Goal: Transaction & Acquisition: Purchase product/service

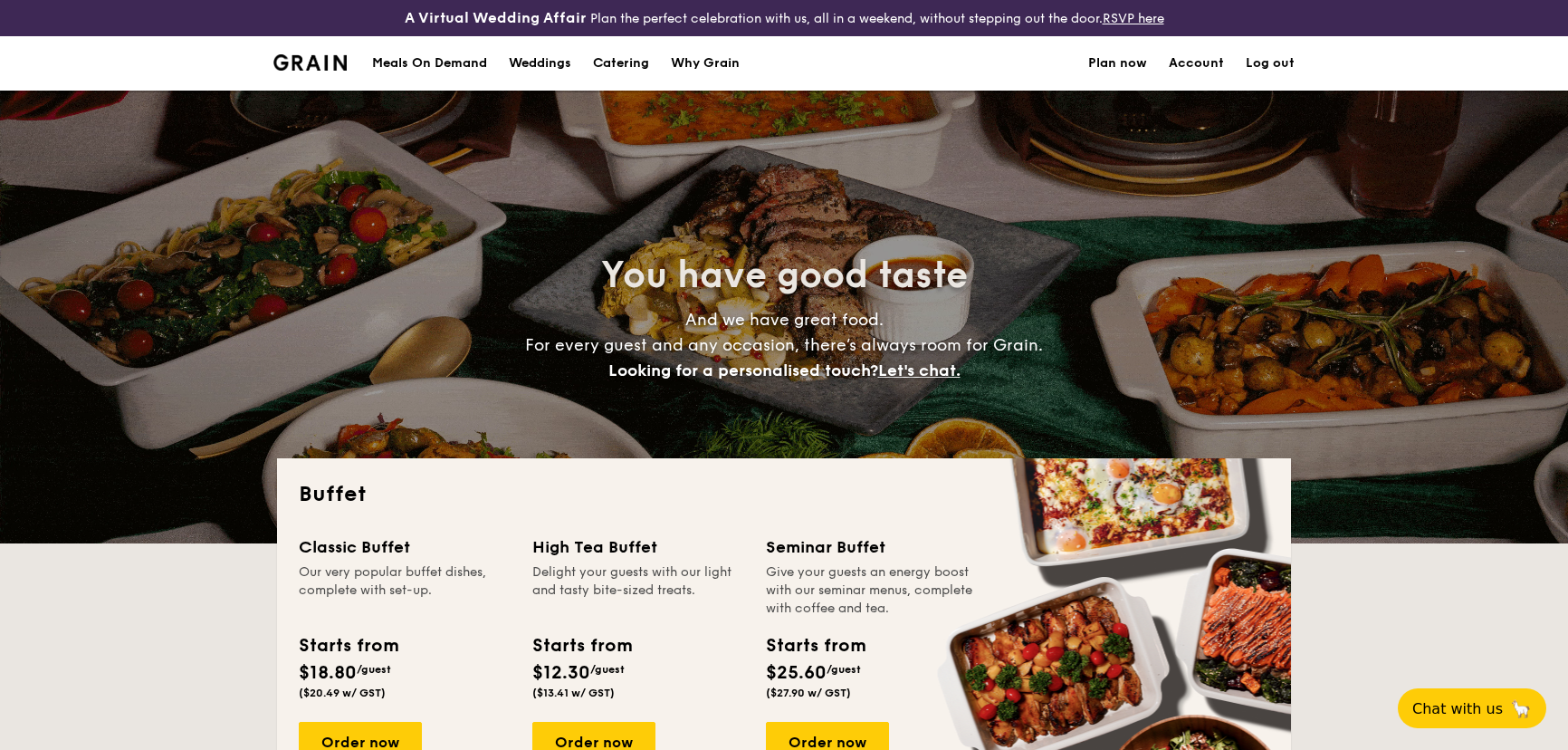
select select
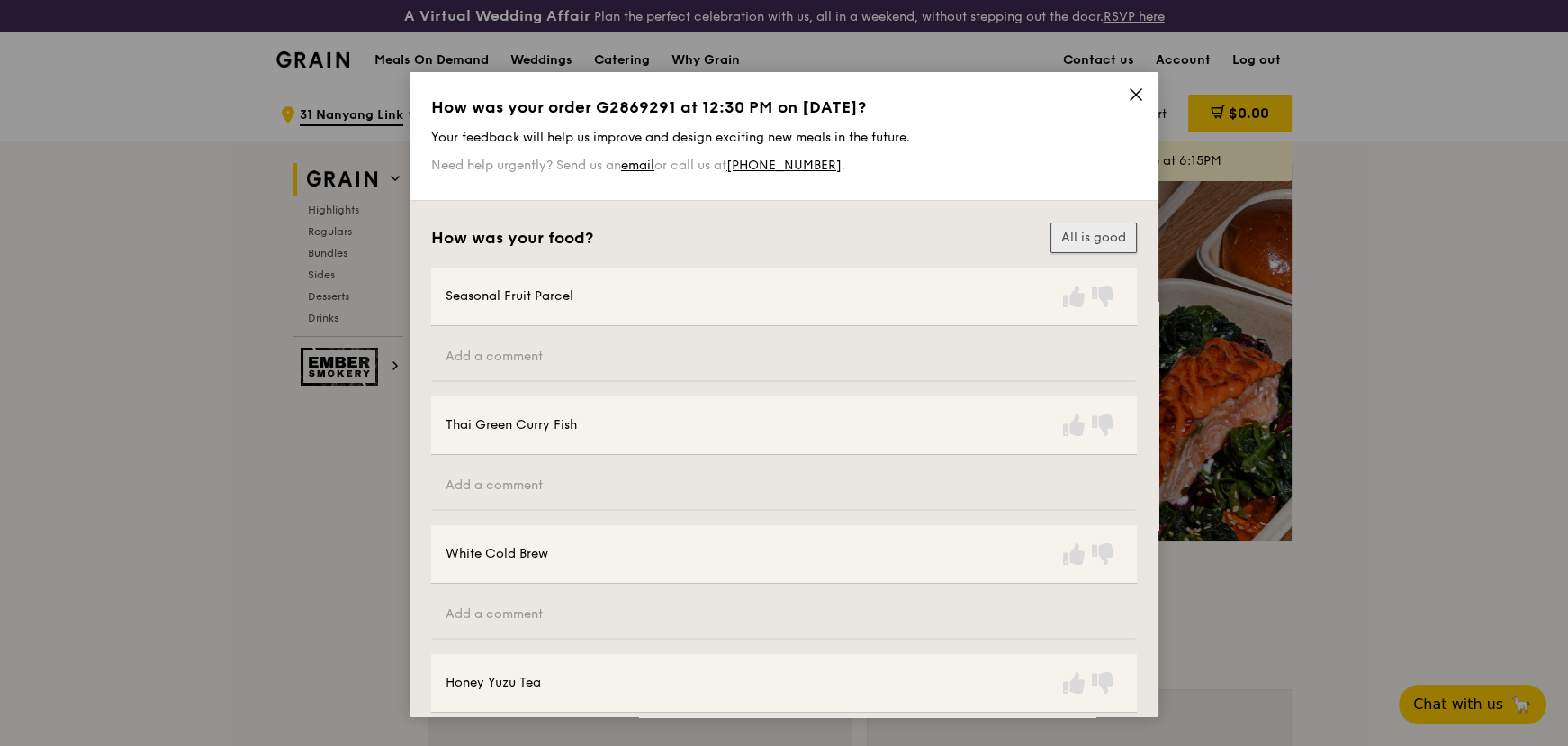
click at [1107, 239] on button "All is good" at bounding box center [1093, 237] width 87 height 30
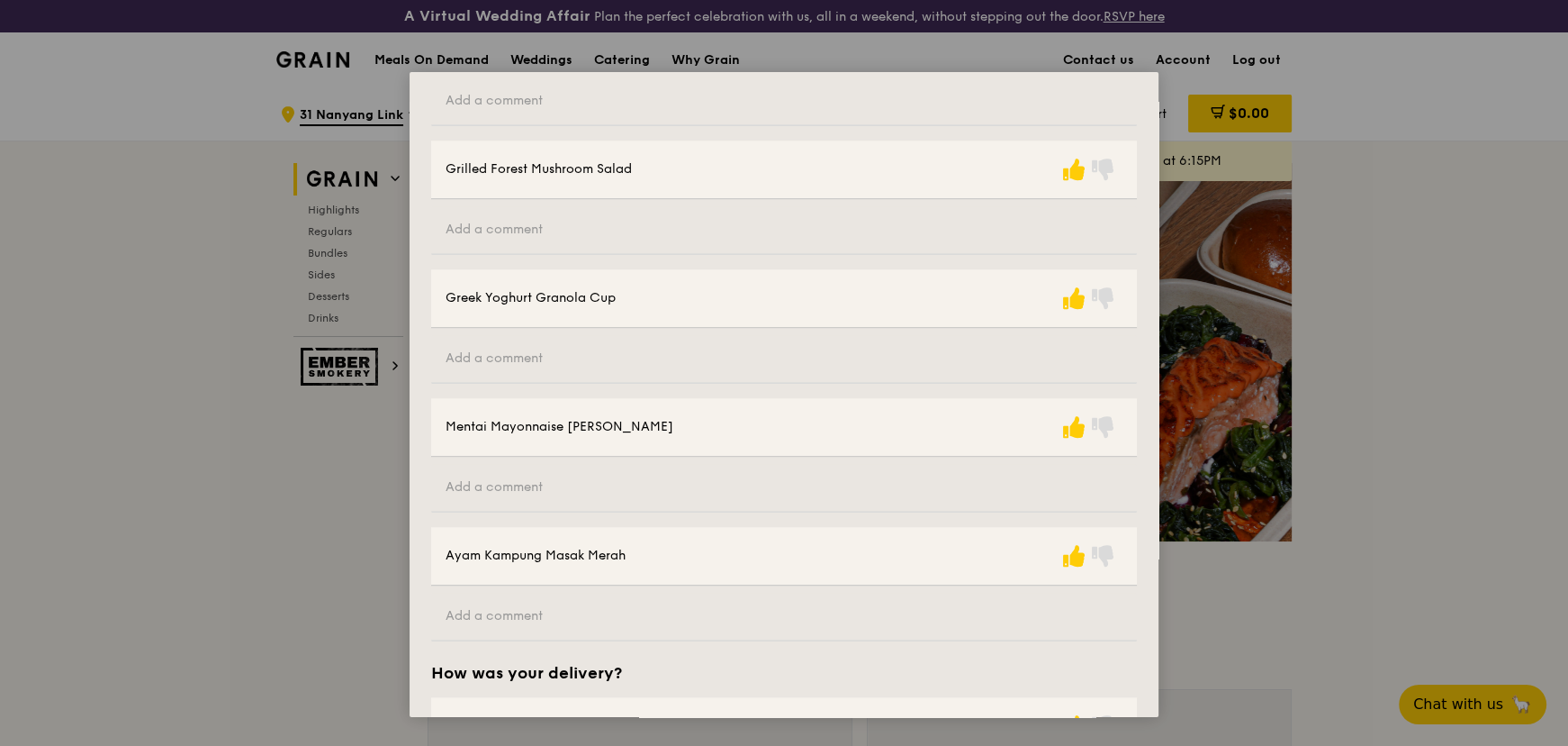
scroll to position [1975, 0]
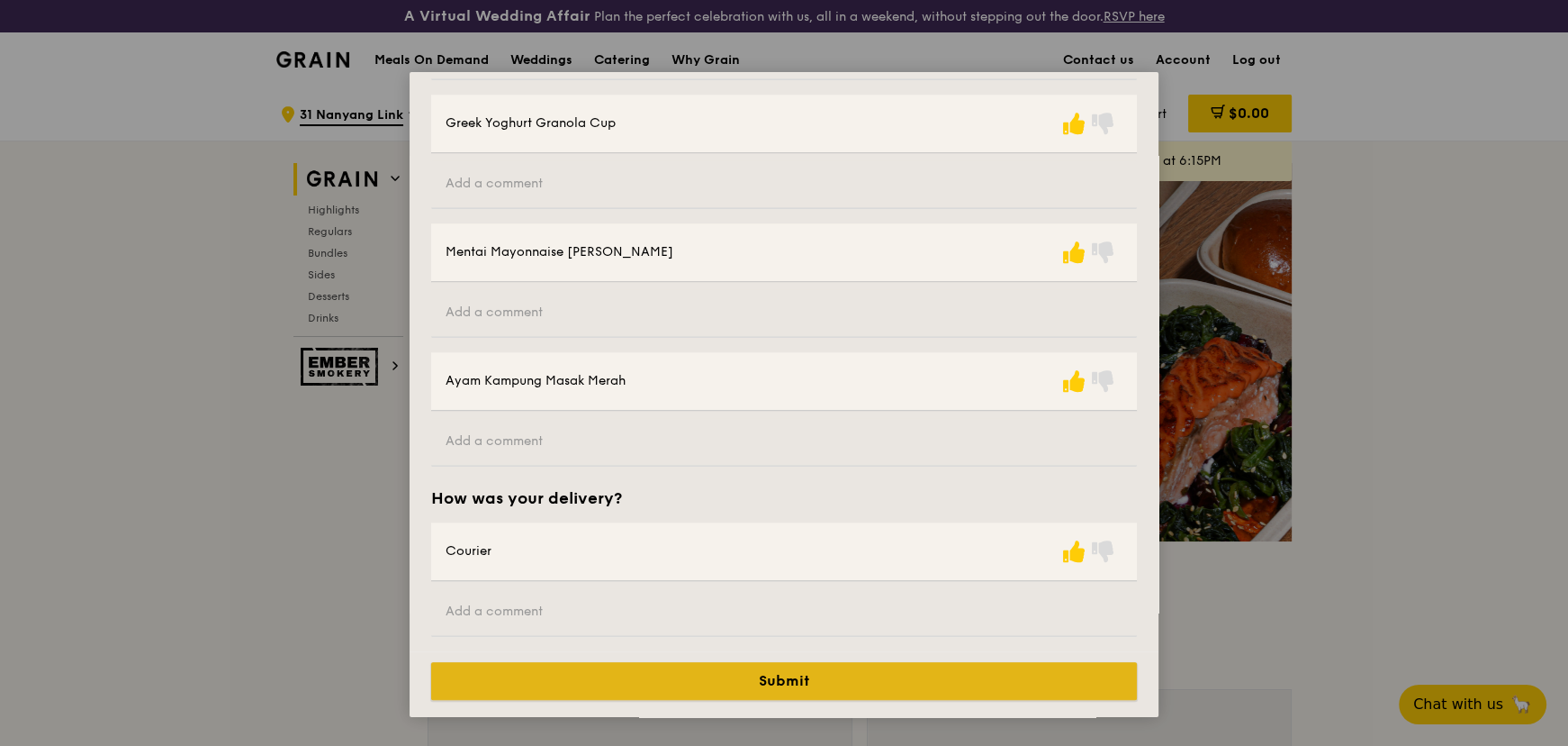
click at [796, 680] on button "Submit" at bounding box center [784, 681] width 706 height 38
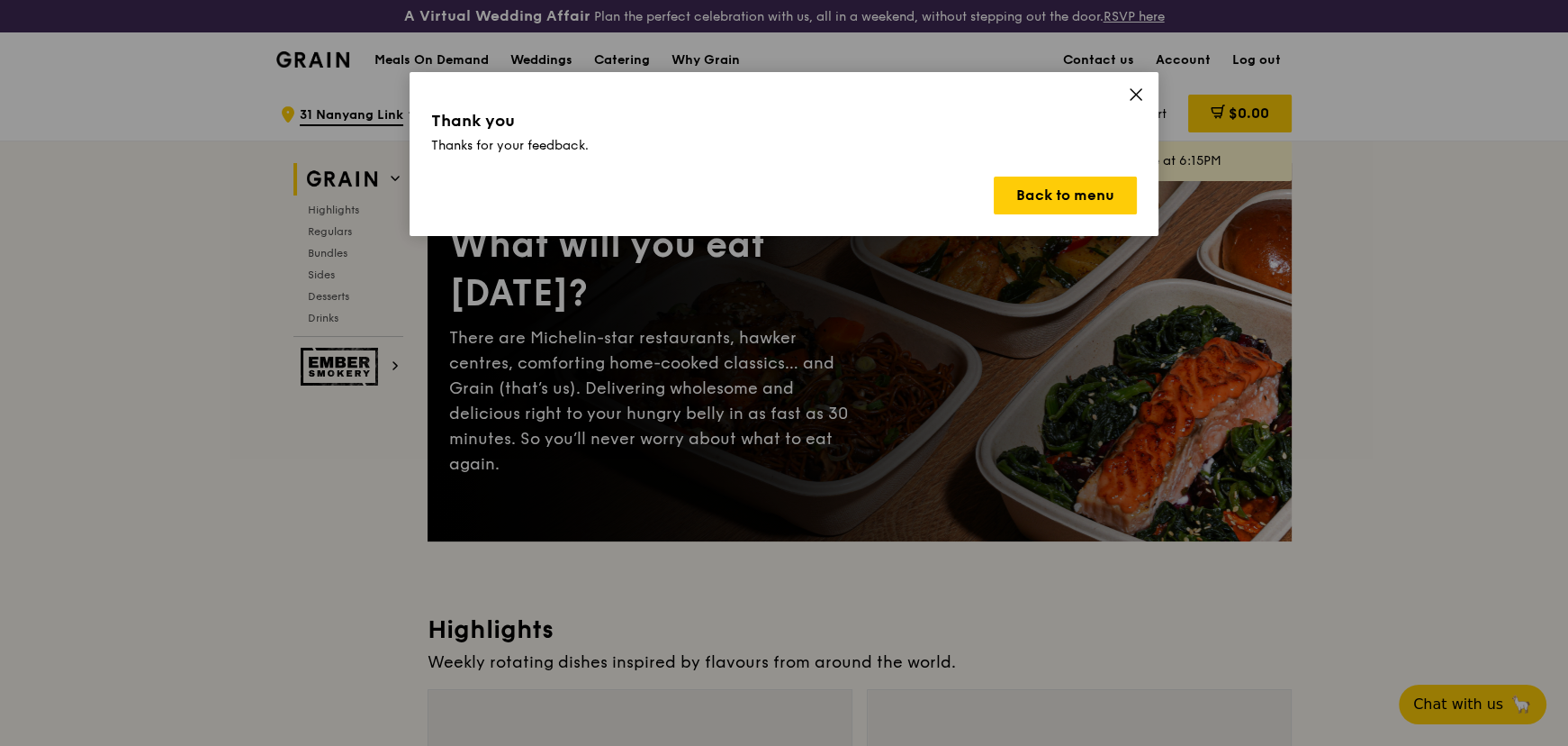
click at [1137, 98] on icon at bounding box center [1135, 94] width 17 height 17
